Goal: Check status

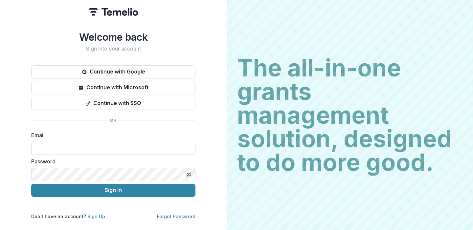
click at [99, 153] on form "Email Password Sign In" at bounding box center [113, 164] width 164 height 66
click at [98, 143] on input at bounding box center [113, 148] width 164 height 13
type input "**********"
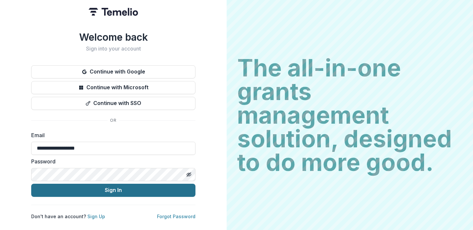
click at [101, 191] on button "Sign In" at bounding box center [113, 190] width 164 height 13
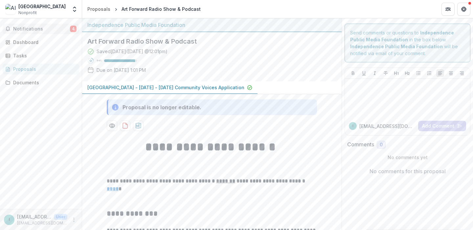
click at [58, 30] on span "Notifications" at bounding box center [41, 29] width 57 height 6
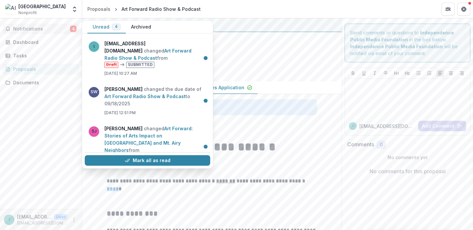
click at [58, 29] on span "Notifications" at bounding box center [41, 29] width 57 height 6
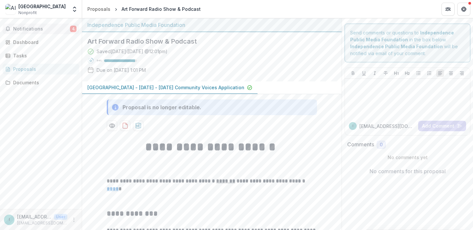
click at [58, 29] on span "Notifications" at bounding box center [41, 29] width 57 height 6
click at [54, 97] on div "Notifications 4 Unread 4 Archived i [EMAIL_ADDRESS][DOMAIN_NAME] changed Art Fo…" at bounding box center [41, 113] width 82 height 191
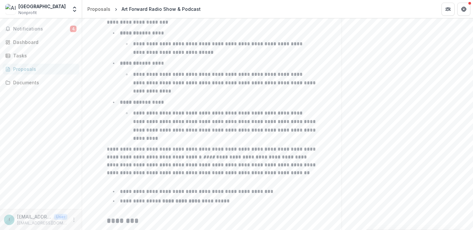
scroll to position [1104, 0]
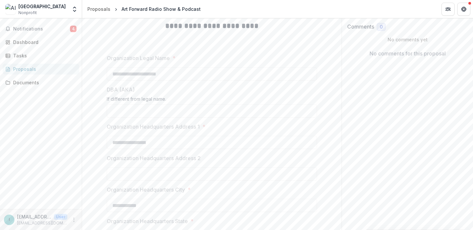
scroll to position [0, 0]
